Goal: Information Seeking & Learning: Find specific fact

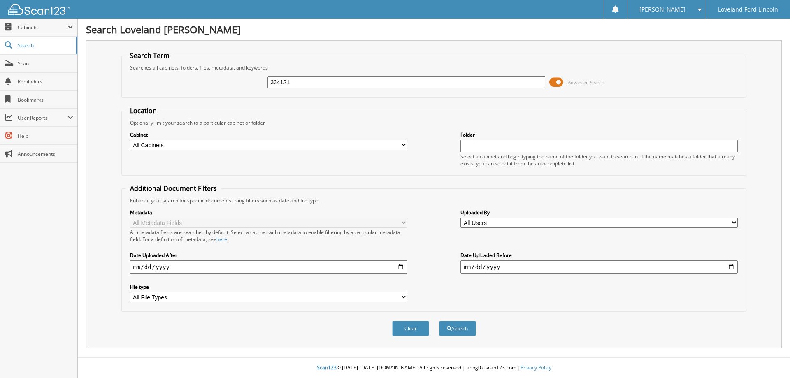
type input "334121"
click at [439, 321] on button "Search" at bounding box center [457, 328] width 37 height 15
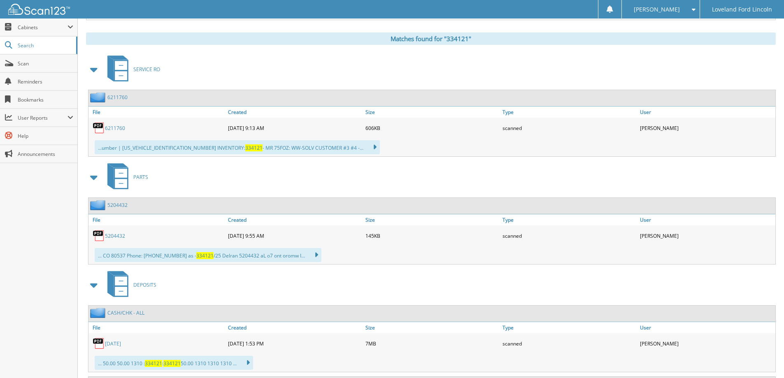
scroll to position [329, 0]
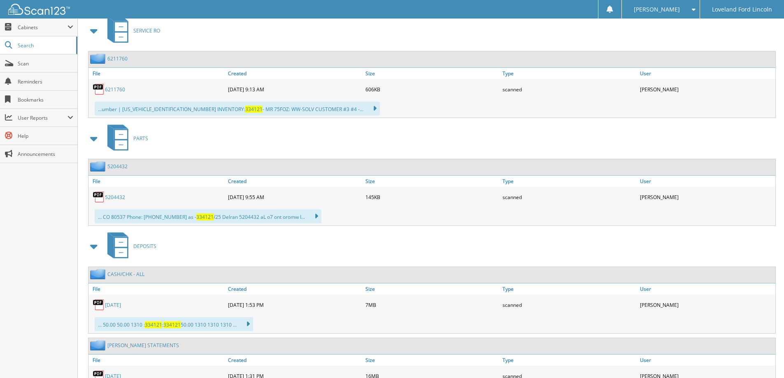
click at [119, 199] on link "5204432" at bounding box center [115, 197] width 20 height 7
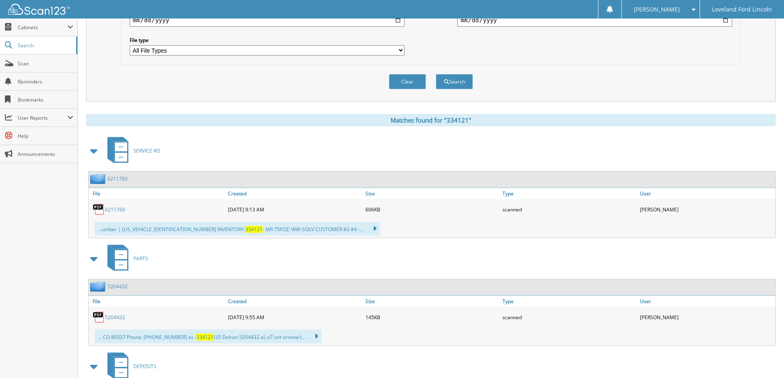
scroll to position [246, 0]
click at [122, 210] on link "6211760" at bounding box center [115, 210] width 20 height 7
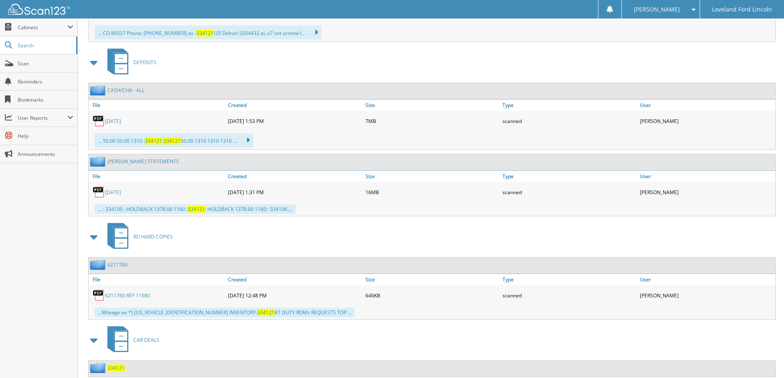
scroll to position [575, 0]
